Goal: Information Seeking & Learning: Learn about a topic

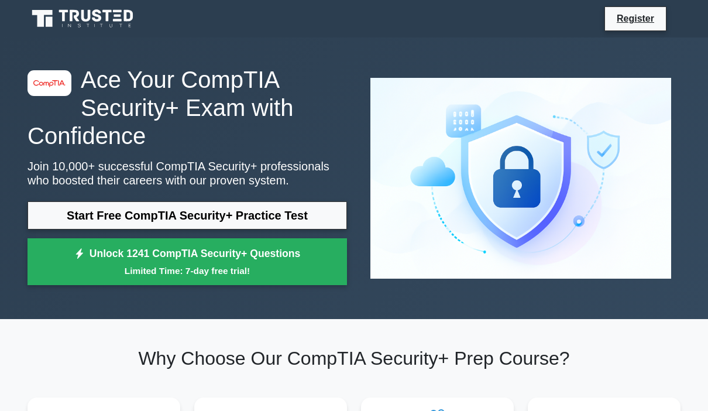
click at [313, 229] on link "Start Free CompTIA Security+ Practice Test" at bounding box center [188, 215] width 320 height 28
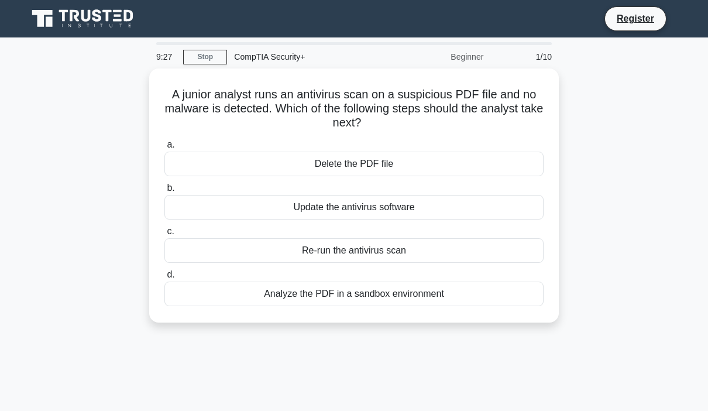
click at [409, 293] on div "Analyze the PDF in a sandbox environment" at bounding box center [353, 294] width 379 height 25
click at [164, 279] on input "d. Analyze the PDF in a sandbox environment" at bounding box center [164, 275] width 0 height 8
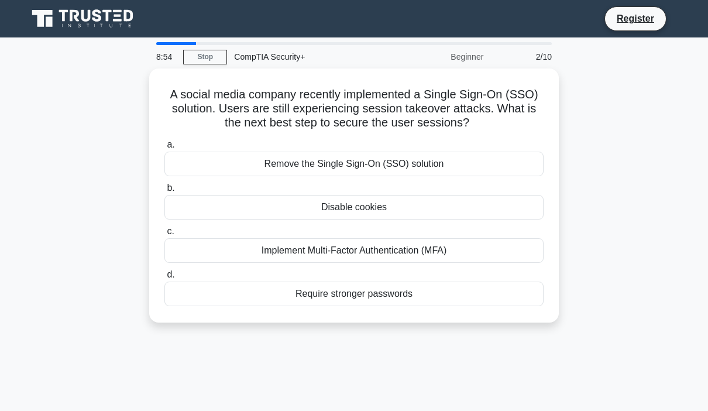
click at [373, 306] on div "Require stronger passwords" at bounding box center [353, 294] width 379 height 25
click at [164, 279] on input "d. Require stronger passwords" at bounding box center [164, 275] width 0 height 8
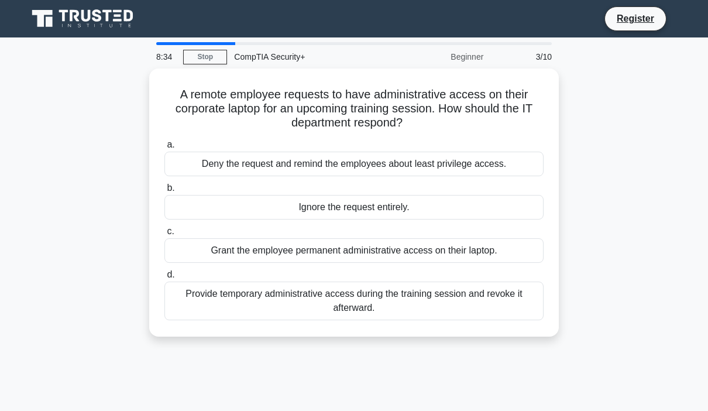
click at [523, 163] on div "Deny the request and remind the employees about least privilege access." at bounding box center [353, 164] width 379 height 25
click at [164, 149] on input "a. Deny the request and remind the employees about least privilege access." at bounding box center [164, 145] width 0 height 8
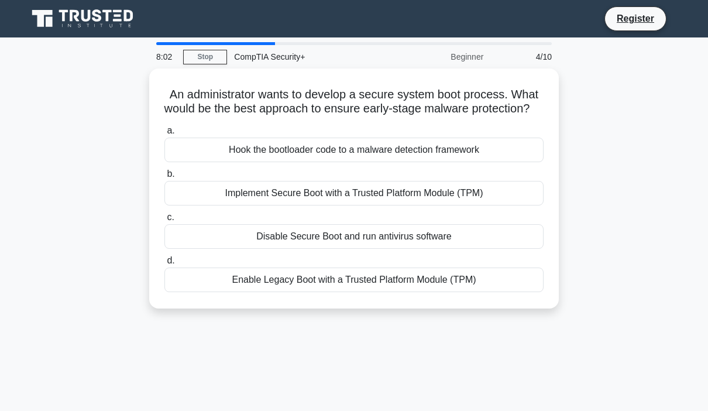
click at [495, 200] on div "Implement Secure Boot with a Trusted Platform Module (TPM)" at bounding box center [353, 193] width 379 height 25
click at [164, 178] on input "b. Implement Secure Boot with a Trusted Platform Module (TPM)" at bounding box center [164, 174] width 0 height 8
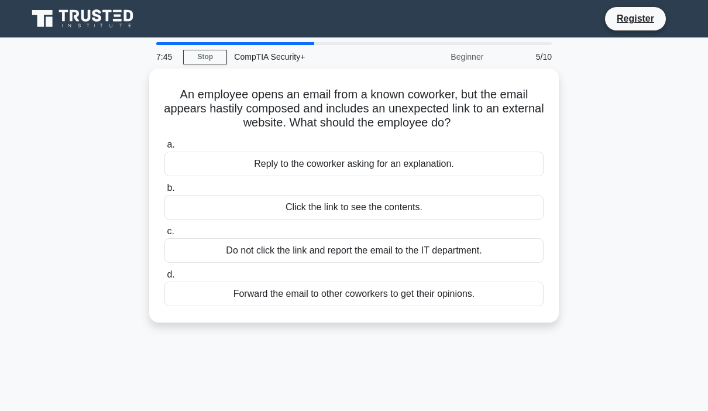
click at [485, 250] on div "Do not click the link and report the email to the IT department." at bounding box center [353, 250] width 379 height 25
click at [164, 235] on input "c. Do not click the link and report the email to the IT department." at bounding box center [164, 232] width 0 height 8
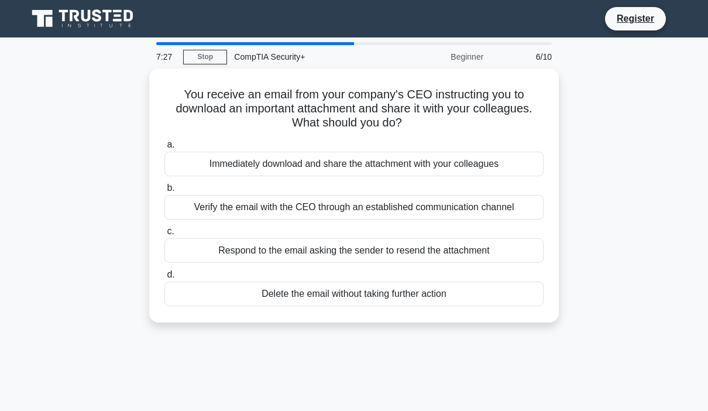
click at [517, 207] on div "Verify the email with the CEO through an established communication channel" at bounding box center [353, 207] width 379 height 25
click at [164, 192] on input "b. Verify the email with the CEO through an established communication channel" at bounding box center [164, 188] width 0 height 8
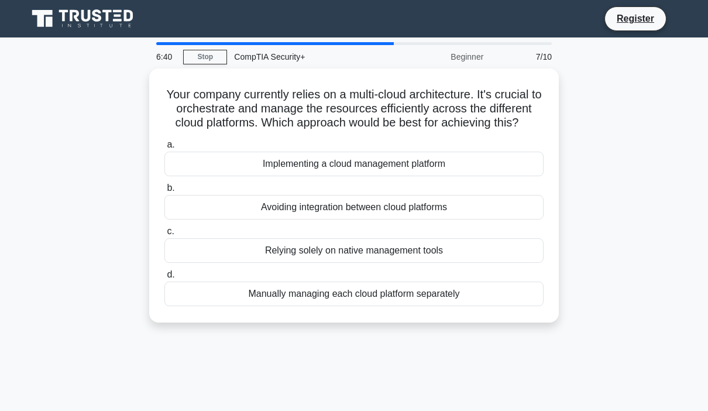
click at [441, 176] on div "Implementing a cloud management platform" at bounding box center [353, 164] width 379 height 25
click at [164, 149] on input "a. Implementing a cloud management platform" at bounding box center [164, 145] width 0 height 8
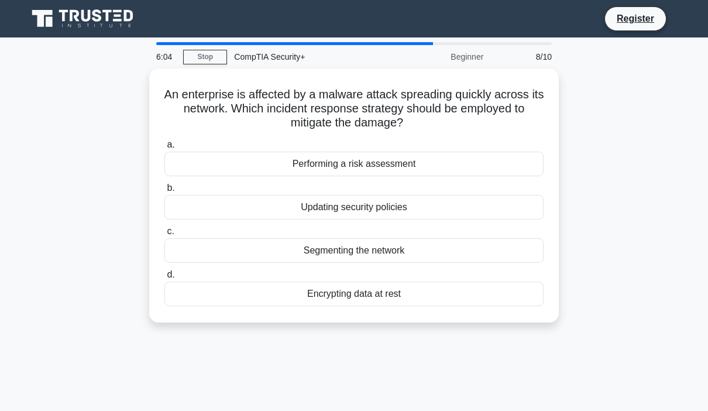
click at [419, 244] on div "Segmenting the network" at bounding box center [353, 250] width 379 height 25
click at [164, 235] on input "c. Segmenting the network" at bounding box center [164, 232] width 0 height 8
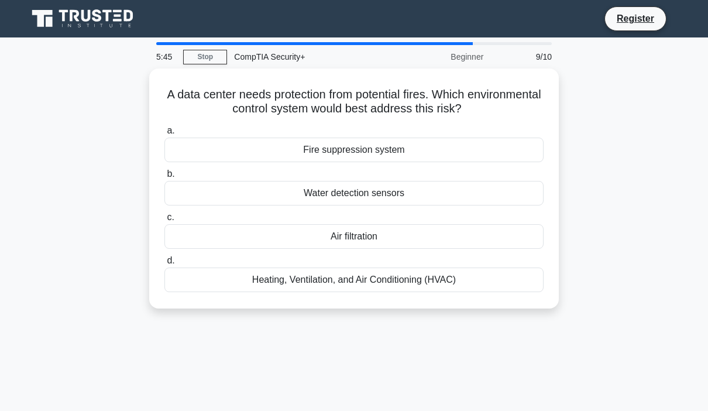
click at [421, 154] on div "Fire suppression system" at bounding box center [353, 150] width 379 height 25
click at [164, 135] on input "a. Fire suppression system" at bounding box center [164, 131] width 0 height 8
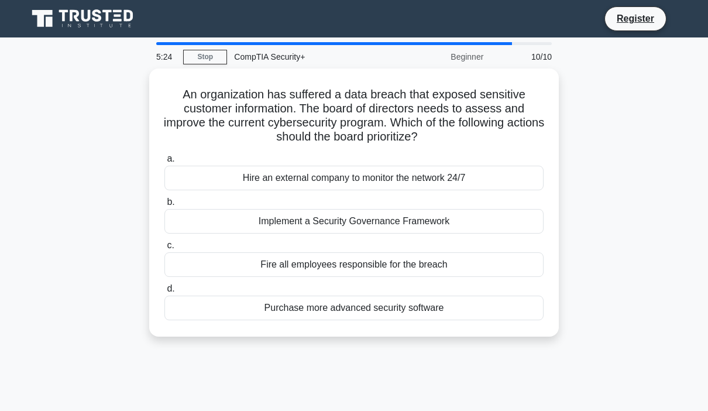
click at [455, 214] on div "Implement a Security Governance Framework" at bounding box center [353, 221] width 379 height 25
click at [164, 206] on input "b. Implement a Security Governance Framework" at bounding box center [164, 202] width 0 height 8
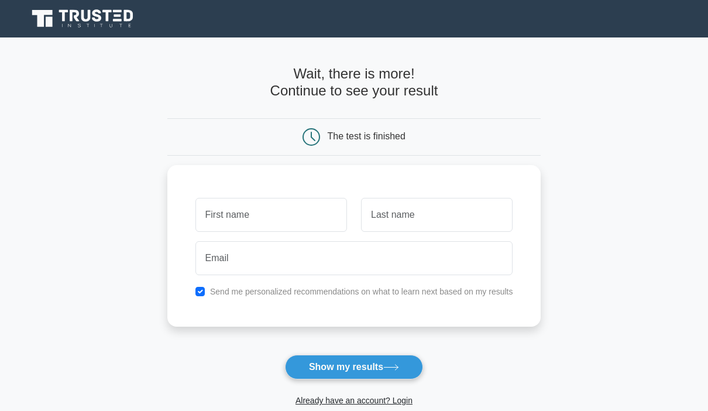
click at [371, 365] on button "Show my results" at bounding box center [354, 367] width 138 height 25
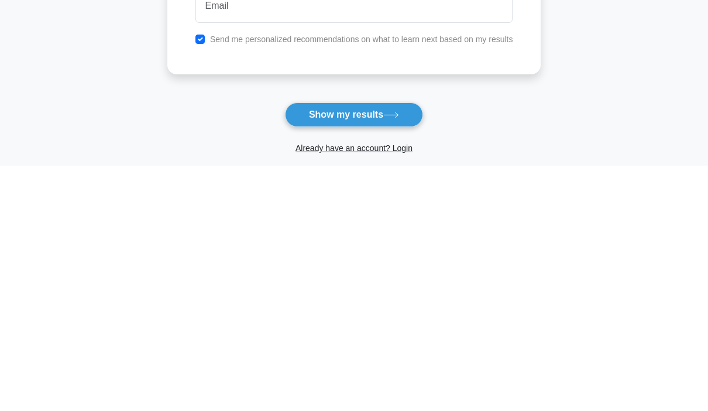
scroll to position [27, 0]
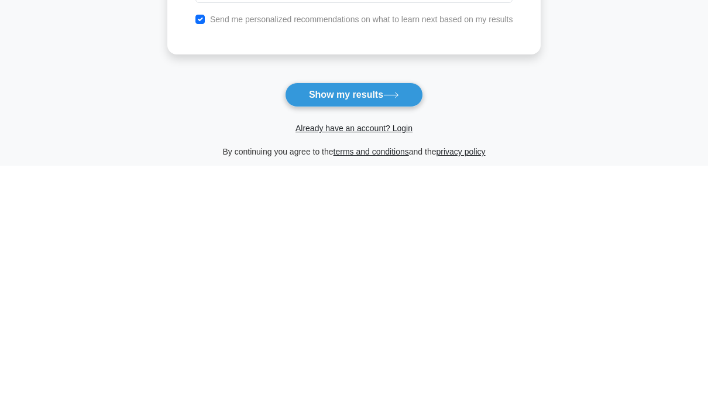
click at [362, 328] on button "Show my results" at bounding box center [354, 340] width 138 height 25
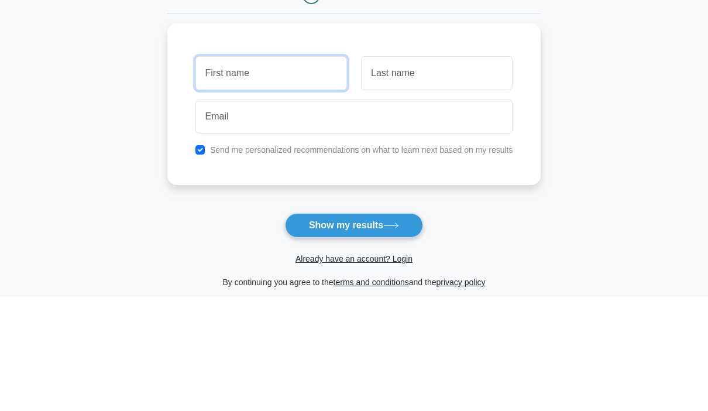
type input "Oscar"
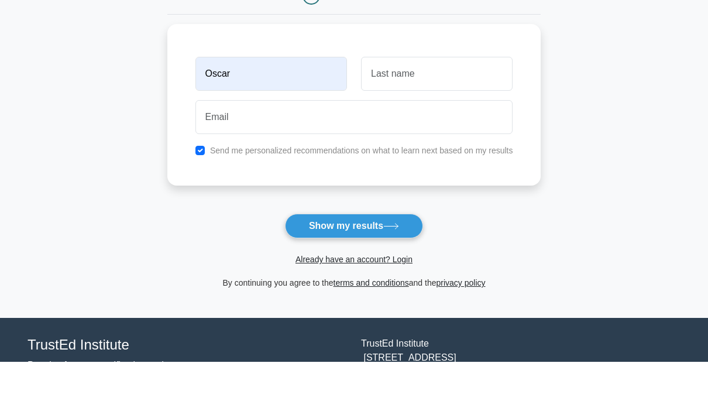
click at [365, 263] on button "Show my results" at bounding box center [354, 275] width 138 height 25
type input "Tjoar"
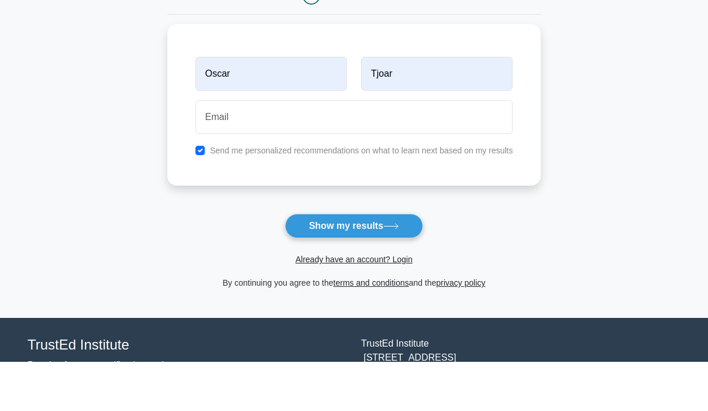
click at [365, 263] on button "Show my results" at bounding box center [354, 275] width 138 height 25
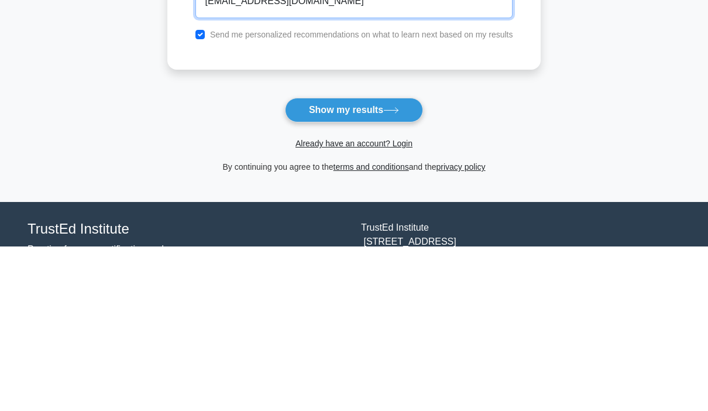
type input "osusnat@hotmail.com"
click at [364, 263] on button "Show my results" at bounding box center [354, 275] width 138 height 25
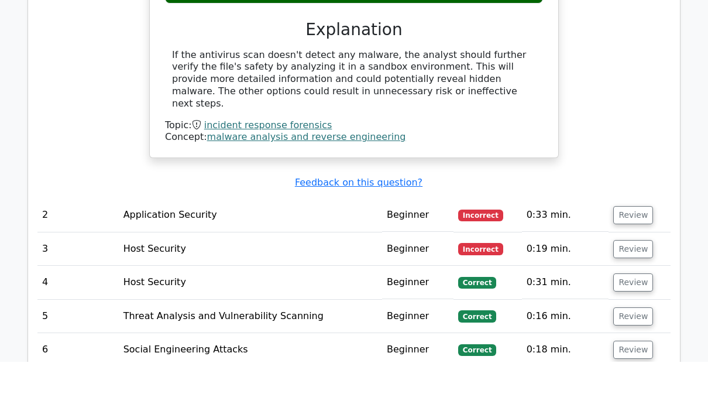
scroll to position [1235, 0]
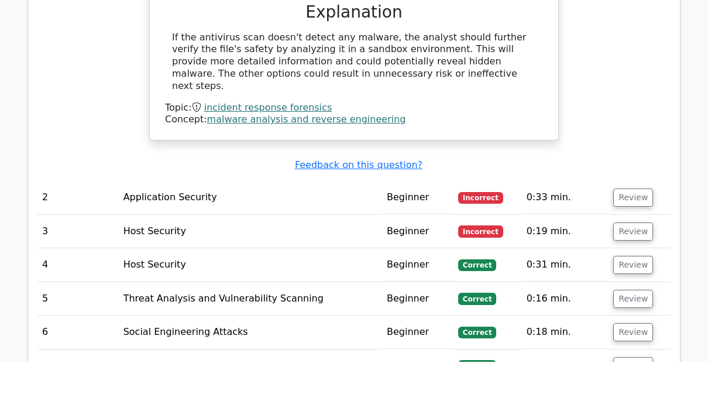
click at [635, 238] on button "Review" at bounding box center [633, 247] width 40 height 18
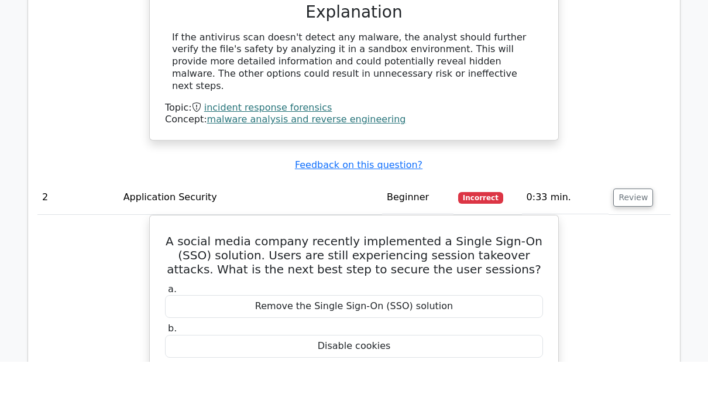
click at [635, 128] on div "A junior analyst runs an antivirus scan on a suspicious PDF file and no malware…" at bounding box center [353, 8] width 633 height 391
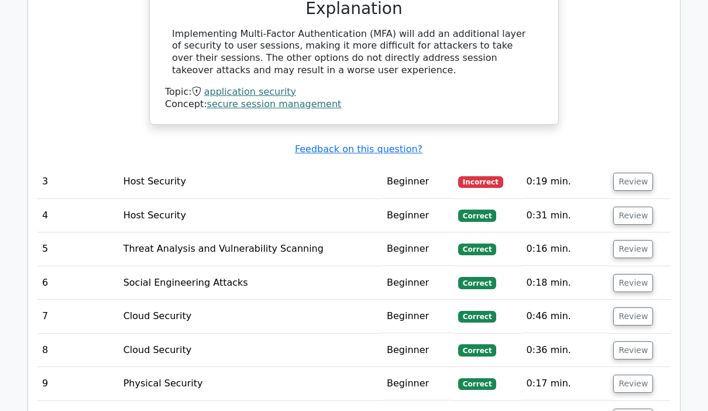
scroll to position [1729, 0]
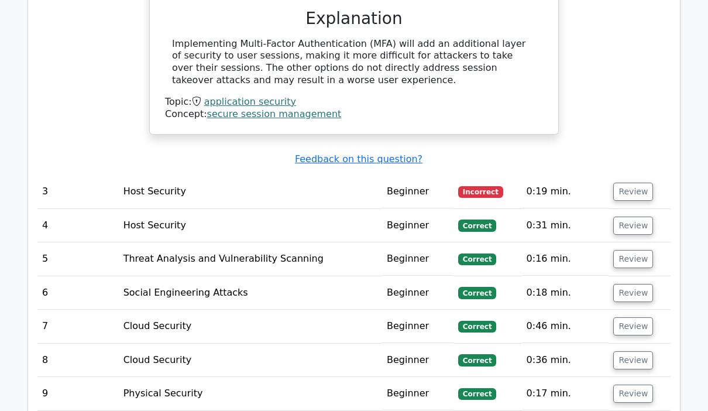
click at [635, 183] on button "Review" at bounding box center [633, 192] width 40 height 18
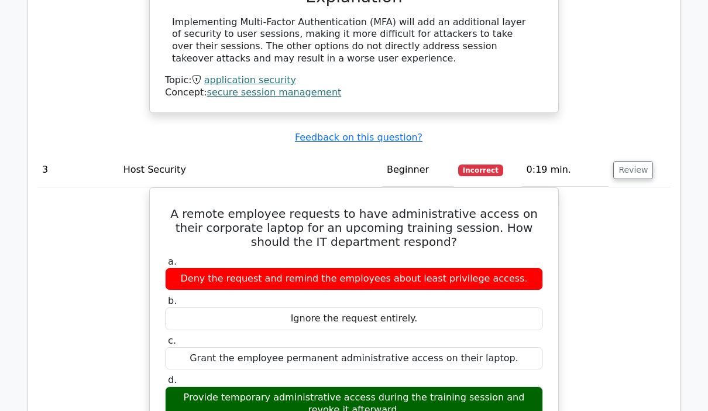
scroll to position [1752, 0]
